Goal: Information Seeking & Learning: Understand process/instructions

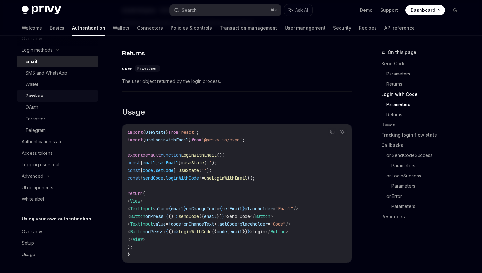
scroll to position [518, 0]
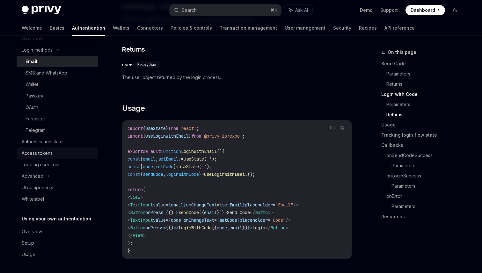
click at [53, 153] on div "Access tokens" at bounding box center [58, 154] width 73 height 8
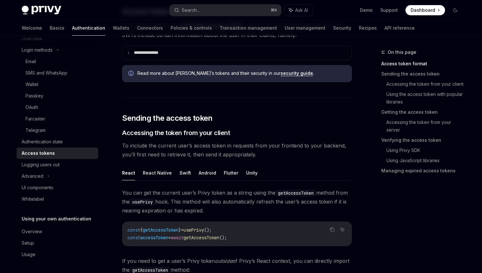
scroll to position [201, 0]
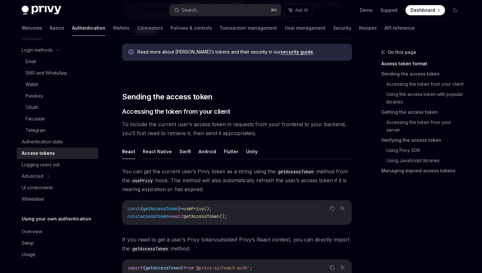
click at [163, 150] on button "React Native" at bounding box center [157, 151] width 29 height 15
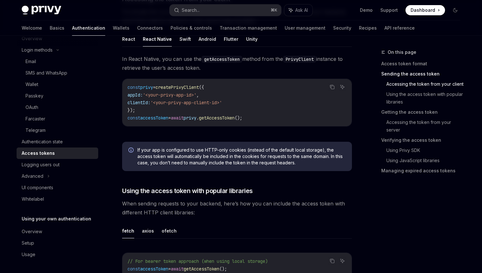
scroll to position [319, 0]
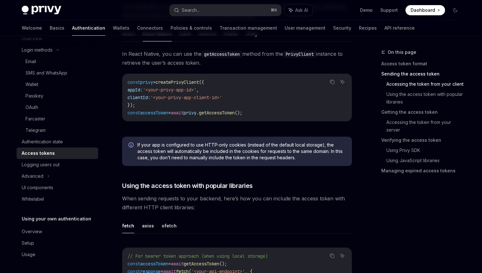
click at [197, 114] on span "privy" at bounding box center [190, 113] width 13 height 6
click at [227, 114] on span "getAccessToken" at bounding box center [217, 113] width 36 height 6
copy span "getAccessToken"
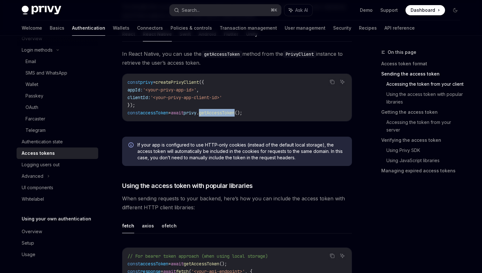
copy span "getAccessToken"
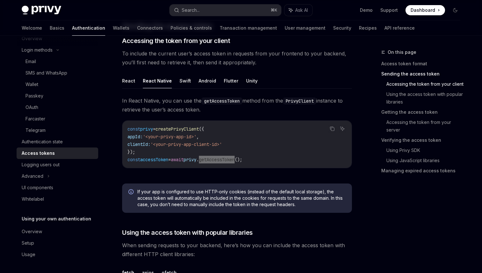
scroll to position [272, 0]
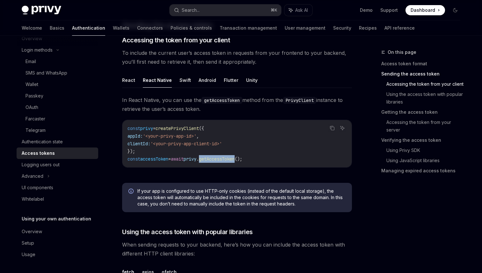
click at [230, 159] on span "getAccessToken" at bounding box center [217, 159] width 36 height 6
copy span "getAccessToken"
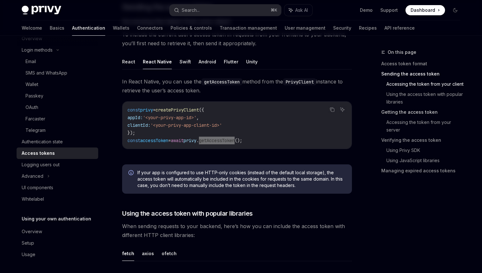
scroll to position [293, 0]
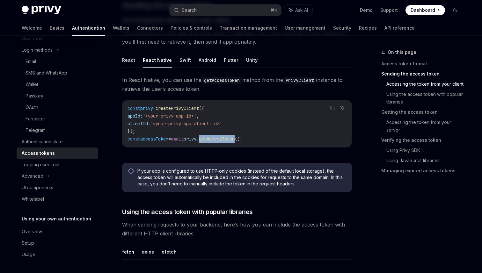
click at [193, 109] on span "createPrivyClient" at bounding box center [177, 109] width 43 height 6
copy span "createPrivyClient"
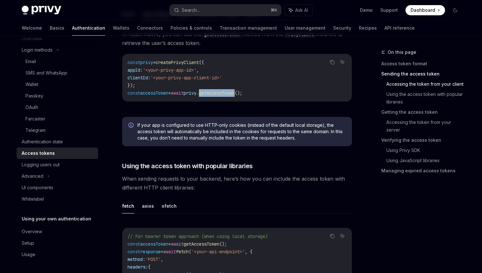
scroll to position [339, 0]
click at [233, 53] on div "Copy Ask AI const privy = createPrivyClient ({ appId: '<your-privy-app-id>' , c…" at bounding box center [237, 77] width 230 height 48
click at [207, 104] on div "In React Native, you can use the getAccessToken method from the PrivyClient ins…" at bounding box center [237, 70] width 230 height 82
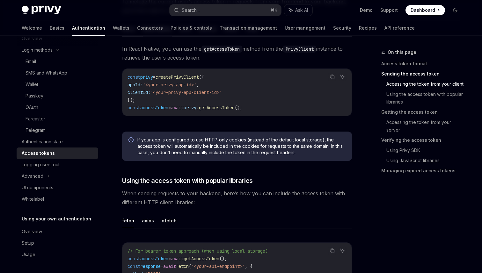
scroll to position [322, 0]
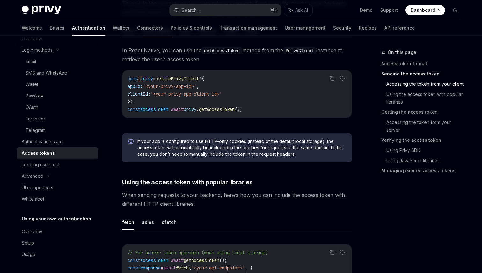
click at [153, 78] on span "privy" at bounding box center [146, 79] width 13 height 6
drag, startPoint x: 146, startPoint y: 109, endPoint x: 272, endPoint y: 103, distance: 126.8
click at [272, 103] on code "const privy = createPrivyClient ({ appId: '<your-privy-app-id>' , clientId: '<y…" at bounding box center [237, 94] width 219 height 38
click at [266, 123] on div "In React Native, you can use the getAccessToken method from the PrivyClient ins…" at bounding box center [237, 87] width 230 height 82
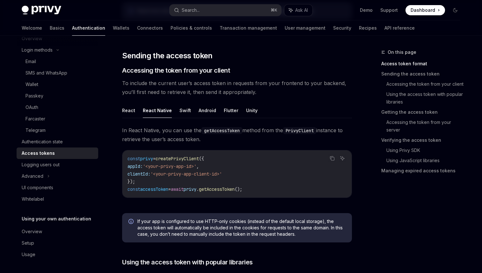
scroll to position [247, 0]
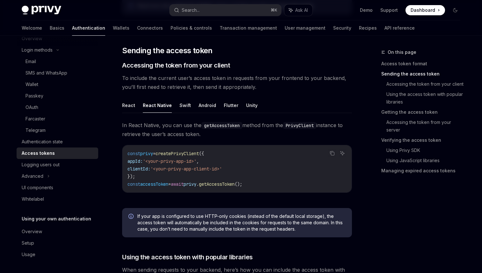
drag, startPoint x: 214, startPoint y: 135, endPoint x: 214, endPoint y: 116, distance: 18.2
click at [214, 116] on div "React React Native Swift Android Flutter Unity In React Native, you can use the…" at bounding box center [237, 150] width 230 height 105
click at [219, 141] on div "In React Native, you can use the getAccessToken method from the PrivyClient ins…" at bounding box center [237, 162] width 230 height 82
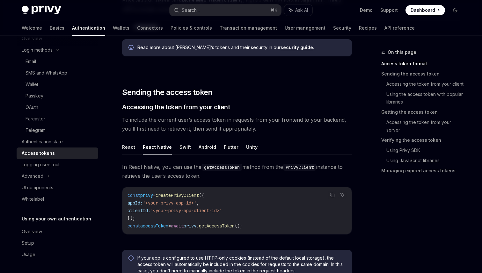
scroll to position [209, 0]
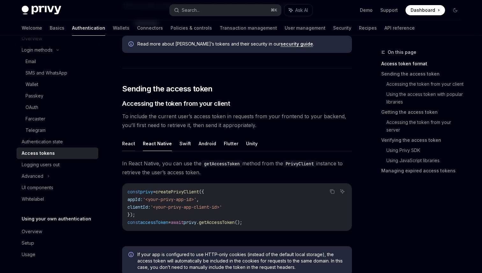
click at [132, 144] on button "React" at bounding box center [128, 143] width 13 height 15
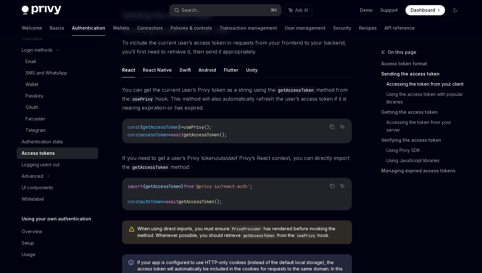
scroll to position [296, 0]
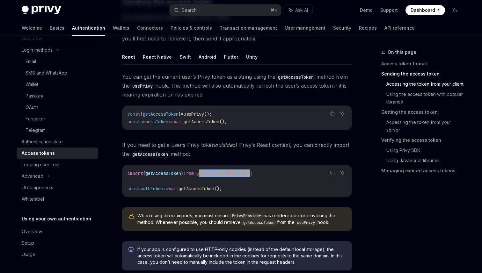
drag, startPoint x: 213, startPoint y: 175, endPoint x: 267, endPoint y: 174, distance: 53.6
click at [250, 174] on span "'@privy-io/react-auth'" at bounding box center [222, 174] width 56 height 6
copy span "@privy-io/react-auth"
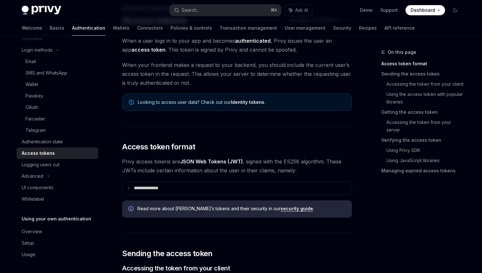
scroll to position [44, 0]
click at [50, 27] on link "Basics" at bounding box center [57, 27] width 15 height 15
type textarea "*"
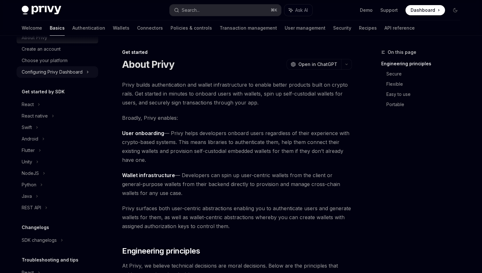
scroll to position [26, 0]
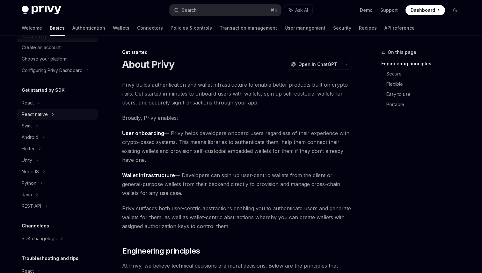
click at [42, 113] on div "React native" at bounding box center [35, 115] width 26 height 8
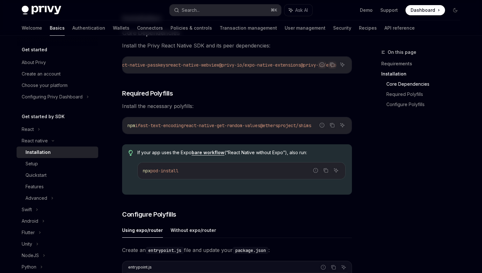
scroll to position [129, 0]
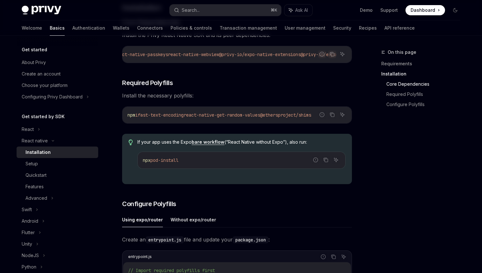
click at [252, 110] on div "npm i fast-text-encoding react-native-get-random-values @ethersproject/shims" at bounding box center [237, 115] width 229 height 17
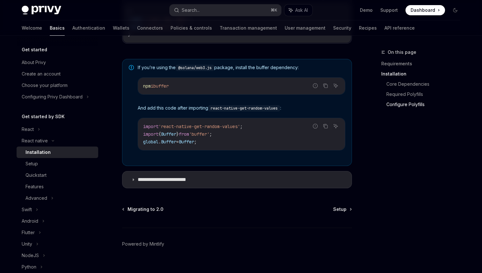
scroll to position [478, 0]
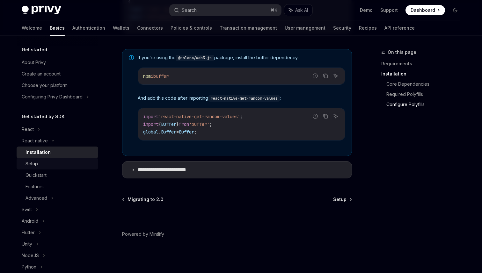
click at [39, 164] on div "Setup" at bounding box center [60, 164] width 69 height 8
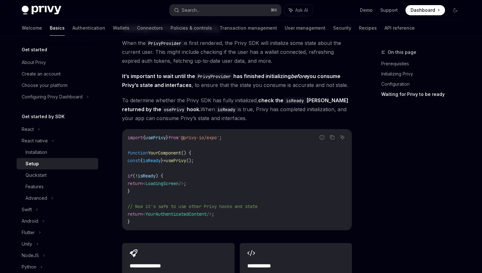
scroll to position [492, 0]
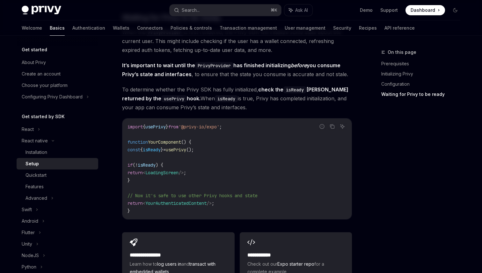
click at [159, 125] on div "import { usePrivy } from '@privy-io/expo' ; function YourComponent () { const {…" at bounding box center [237, 169] width 229 height 101
click at [157, 130] on span "usePrivy" at bounding box center [155, 127] width 20 height 6
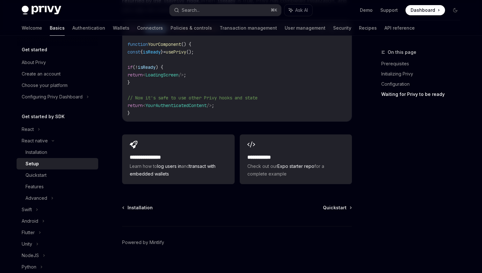
scroll to position [600, 0]
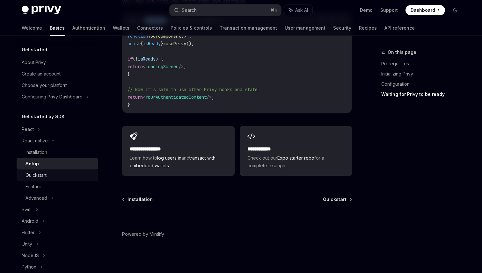
click at [42, 177] on div "Quickstart" at bounding box center [36, 176] width 21 height 8
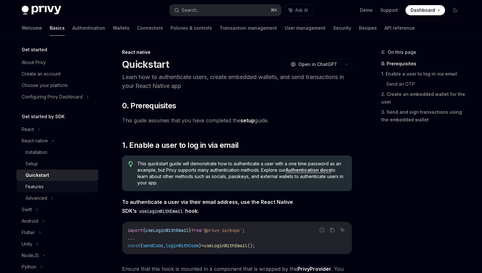
click at [41, 185] on div "Features" at bounding box center [35, 187] width 18 height 8
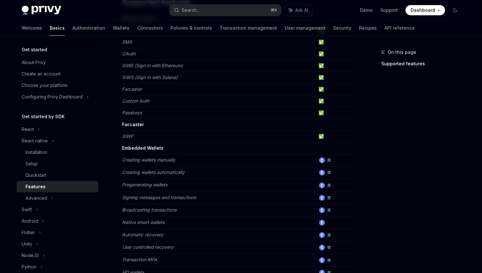
scroll to position [153, 0]
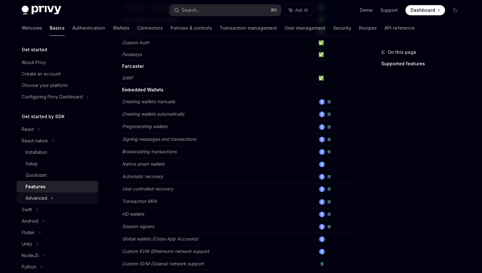
click at [33, 199] on div "Advanced" at bounding box center [37, 199] width 22 height 8
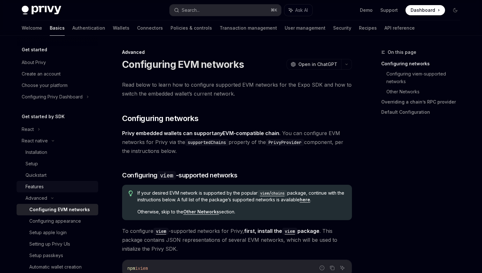
click at [41, 187] on div "Features" at bounding box center [35, 187] width 18 height 8
click at [38, 173] on div "Quickstart" at bounding box center [36, 176] width 21 height 8
click at [38, 165] on div "Setup" at bounding box center [60, 164] width 69 height 8
click at [38, 156] on div "Installation" at bounding box center [37, 153] width 22 height 8
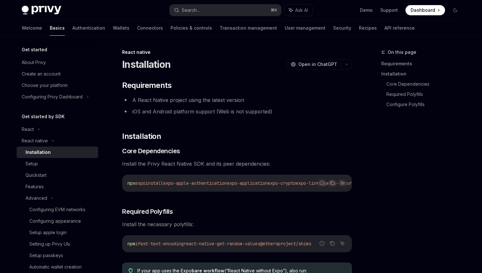
type textarea "*"
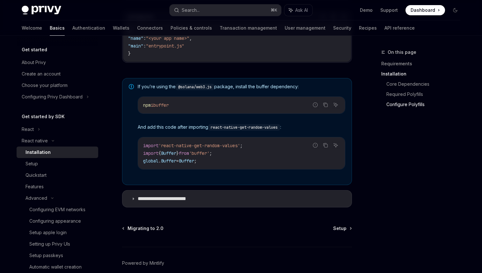
scroll to position [478, 0]
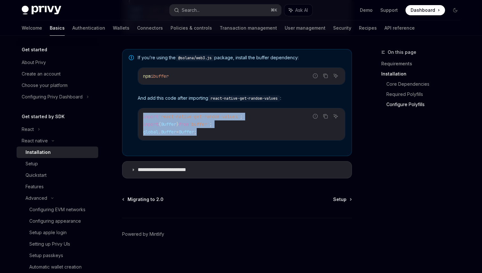
drag, startPoint x: 211, startPoint y: 137, endPoint x: 211, endPoint y: 111, distance: 26.2
click at [211, 111] on div "import 'react-native-get-random-values' ; import { Buffer } from 'buffer' ; glo…" at bounding box center [241, 124] width 207 height 32
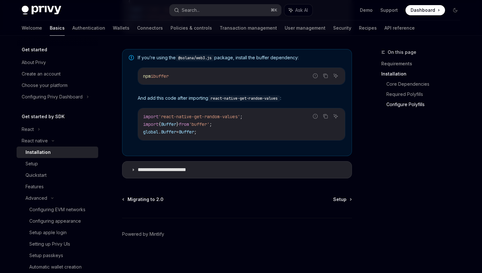
click at [214, 131] on code "import 'react-native-get-random-values' ; import { Buffer } from 'buffer' ; glo…" at bounding box center [241, 124] width 197 height 23
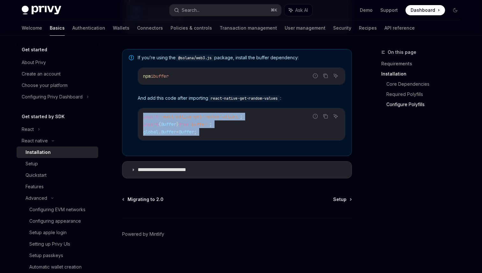
drag, startPoint x: 214, startPoint y: 131, endPoint x: 212, endPoint y: 103, distance: 28.4
click at [212, 103] on div "If you’re using the @solana/web3.js package, install the buffer dependency: Rep…" at bounding box center [242, 103] width 208 height 96
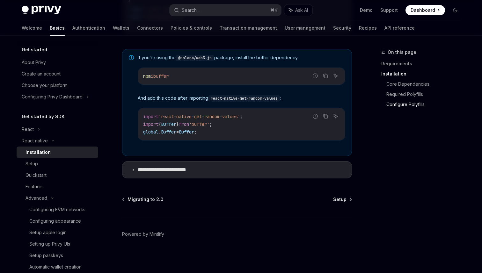
click at [210, 125] on span "'buffer'" at bounding box center [199, 125] width 20 height 6
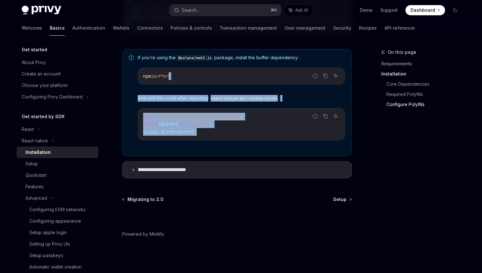
drag, startPoint x: 213, startPoint y: 134, endPoint x: 212, endPoint y: 84, distance: 50.7
click at [212, 84] on div "If you’re using the @solana/web3.js package, install the buffer dependency: Rep…" at bounding box center [242, 103] width 208 height 96
click at [210, 126] on span "'buffer'" at bounding box center [199, 125] width 20 height 6
drag, startPoint x: 212, startPoint y: 129, endPoint x: 212, endPoint y: 98, distance: 30.3
click at [212, 98] on div "If you’re using the @solana/web3.js package, install the buffer dependency: Rep…" at bounding box center [242, 103] width 208 height 96
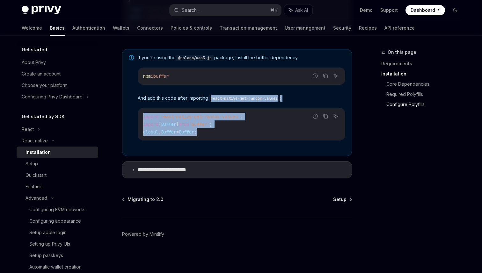
click at [210, 126] on span "'buffer'" at bounding box center [199, 125] width 20 height 6
drag, startPoint x: 213, startPoint y: 134, endPoint x: 213, endPoint y: 87, distance: 46.6
click at [213, 87] on div "If you’re using the @solana/web3.js package, install the buffer dependency: Rep…" at bounding box center [242, 103] width 208 height 96
click at [210, 122] on span "'buffer'" at bounding box center [199, 125] width 20 height 6
drag, startPoint x: 214, startPoint y: 130, endPoint x: 214, endPoint y: 97, distance: 33.5
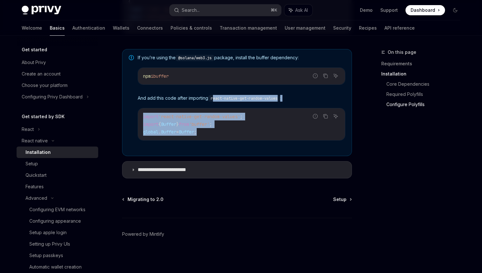
click at [214, 97] on div "If you’re using the @solana/web3.js package, install the buffer dependency: Rep…" at bounding box center [242, 103] width 208 height 96
click at [216, 139] on div "import 'react-native-get-random-values' ; import { Buffer } from 'buffer' ; glo…" at bounding box center [241, 124] width 207 height 32
drag, startPoint x: 212, startPoint y: 132, endPoint x: 212, endPoint y: 94, distance: 38.3
click at [212, 94] on div "If you’re using the @solana/web3.js package, install the buffer dependency: Rep…" at bounding box center [242, 103] width 208 height 96
click at [210, 125] on span "'buffer'" at bounding box center [199, 125] width 20 height 6
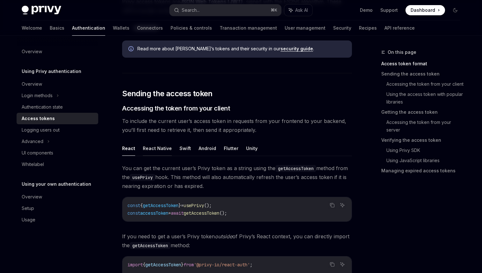
click at [163, 148] on button "React Native" at bounding box center [157, 148] width 29 height 15
type textarea "*"
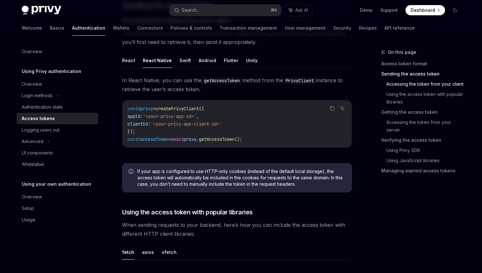
scroll to position [301, 0]
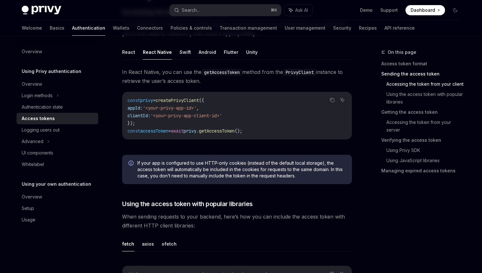
click at [176, 101] on span "createPrivyClient" at bounding box center [177, 101] width 43 height 6
copy span "createPrivyClient"
click at [189, 100] on span "createPrivyClient" at bounding box center [177, 101] width 43 height 6
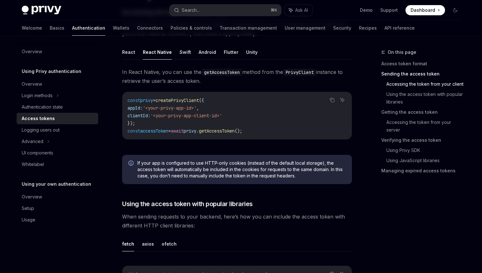
copy span "createPrivyClient"
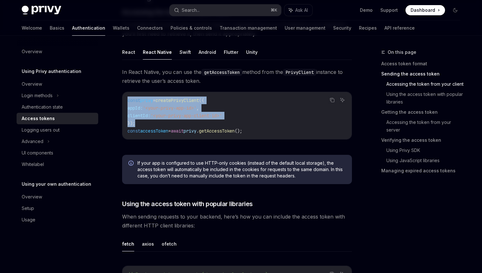
drag, startPoint x: 139, startPoint y: 125, endPoint x: 127, endPoint y: 103, distance: 24.8
click at [127, 103] on div "const privy = createPrivyClient ({ appId: '<your-privy-app-id>' , clientId: '<y…" at bounding box center [237, 115] width 229 height 47
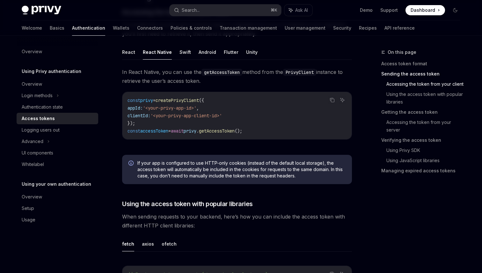
click at [197, 133] on span "privy" at bounding box center [190, 131] width 13 height 6
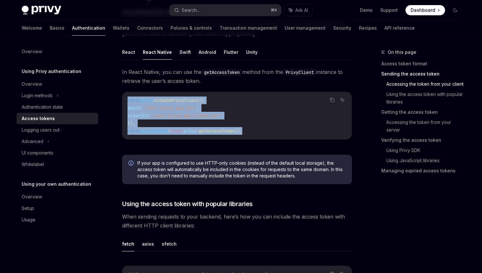
drag, startPoint x: 262, startPoint y: 132, endPoint x: 127, endPoint y: 99, distance: 138.4
click at [128, 99] on code "const privy = createPrivyClient ({ appId: '<your-privy-app-id>' , clientId: '<y…" at bounding box center [237, 116] width 219 height 38
copy code "const privy = createPrivyClient ({ appId: '<your-privy-app-id>' , clientId: '<y…"
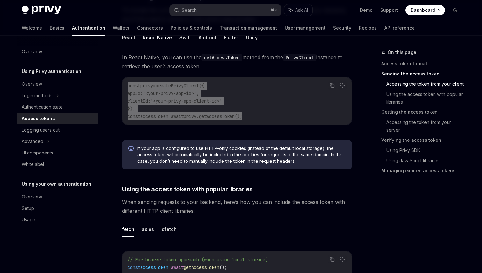
scroll to position [314, 0]
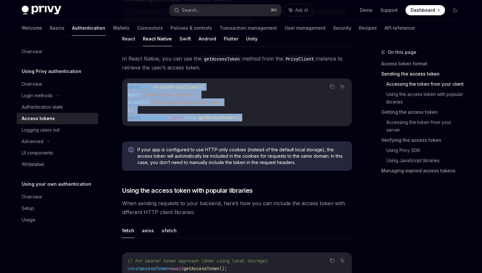
click at [272, 88] on code "const privy = createPrivyClient ({ appId: '<your-privy-app-id>' , clientId: '<y…" at bounding box center [237, 102] width 219 height 38
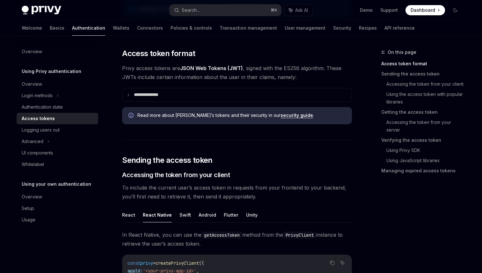
scroll to position [0, 0]
